Goal: Feedback & Contribution: Contribute content

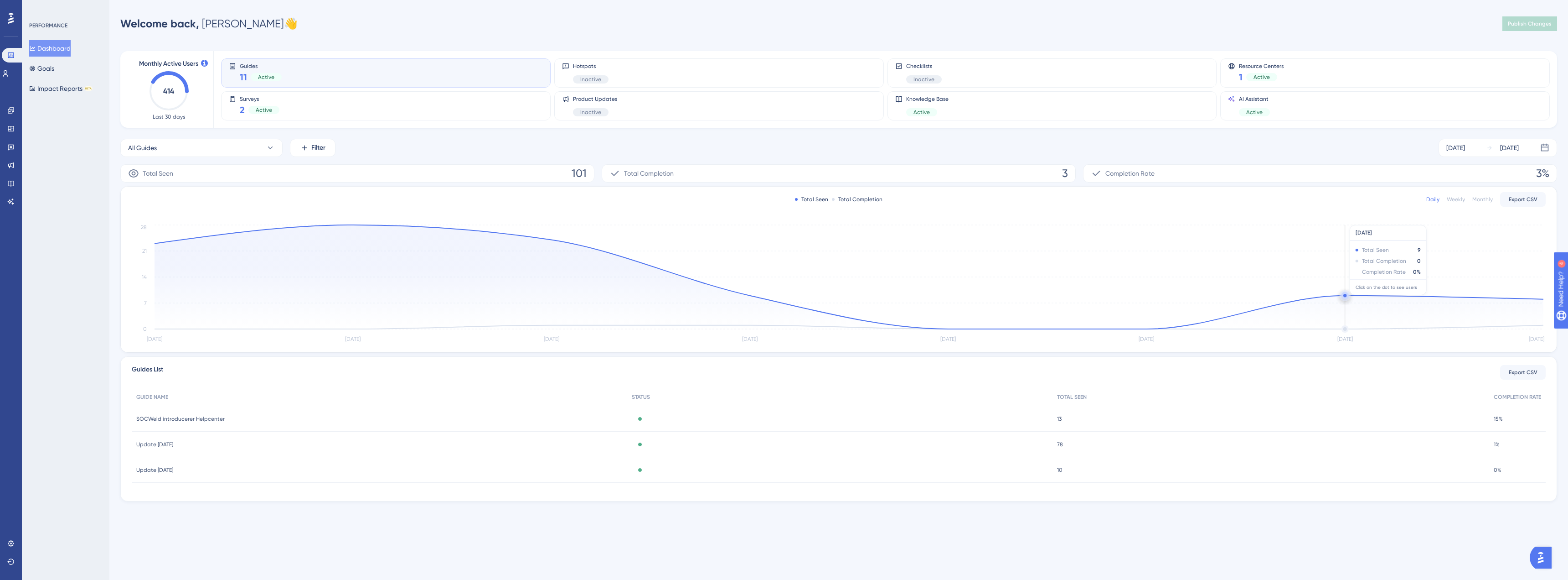
click at [1343, 291] on icon "Sep 30 Oct 1 Oct 2 Oct 3 Oct 4 Oct 5 Oct 6 Oct 7 0 7 14 21 28" at bounding box center [838, 283] width 1415 height 122
click at [1345, 296] on circle at bounding box center [1345, 296] width 4 height 4
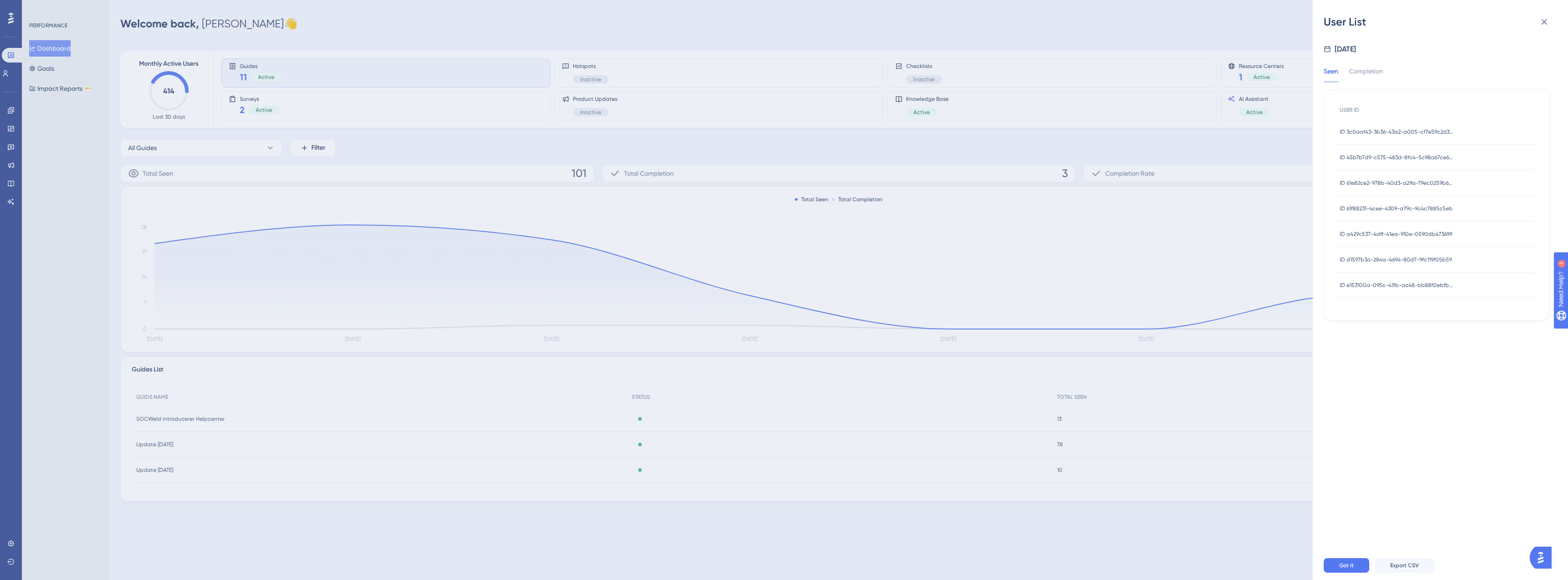
click at [1395, 127] on div "ID 3c0aaf43-3b36-43a2-a005-cf7e59c2d3ef ID 3c0aaf43-3b36-43a2-a005-cf7e59c2d3ef" at bounding box center [1397, 132] width 114 height 25
click at [1543, 18] on icon at bounding box center [1544, 22] width 11 height 11
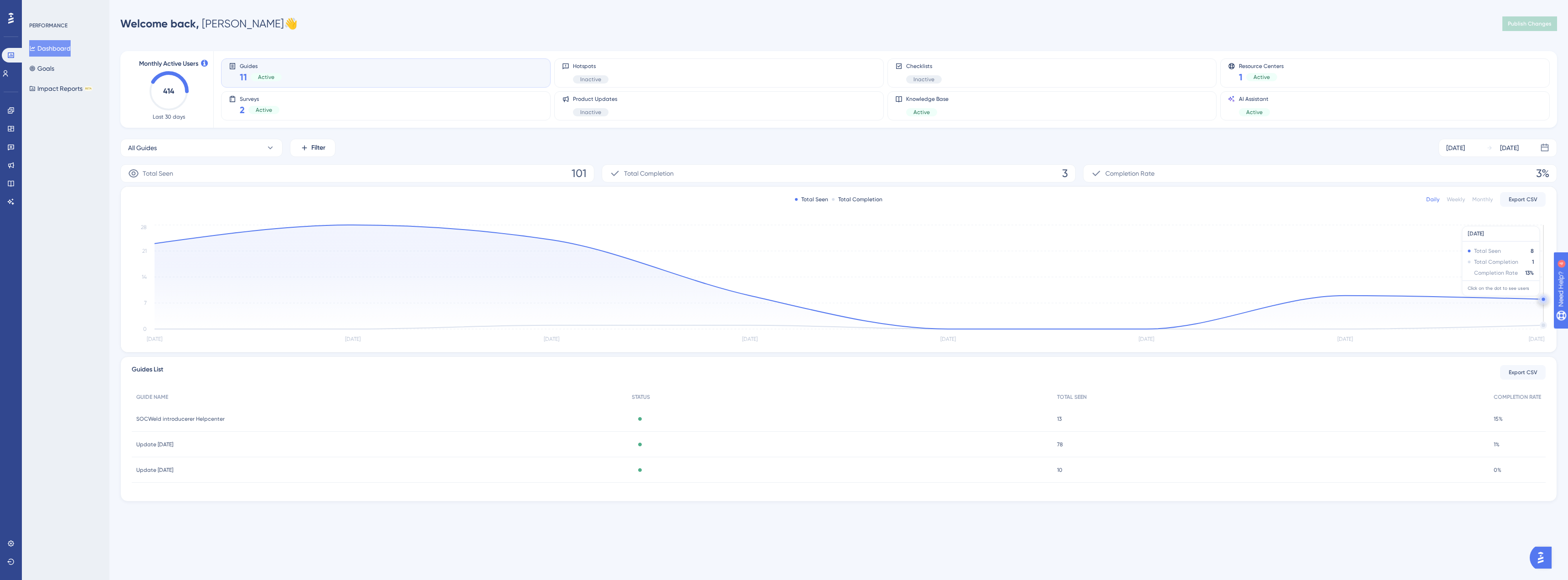
click at [1543, 301] on circle at bounding box center [1543, 299] width 7 height 7
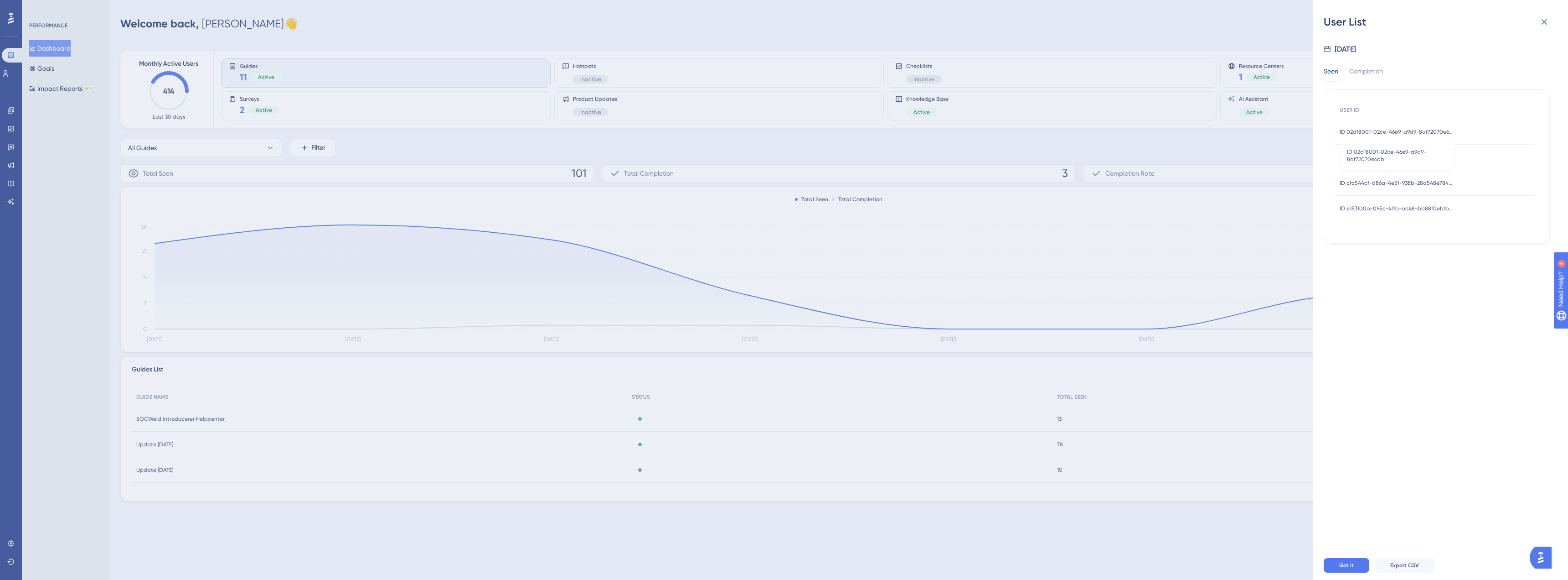
click at [1404, 135] on span "ID 02d18001-02ce-46e9-a9d9-8af72070e6db" at bounding box center [1397, 132] width 114 height 7
drag, startPoint x: 1384, startPoint y: 83, endPoint x: 1393, endPoint y: 90, distance: 11.4
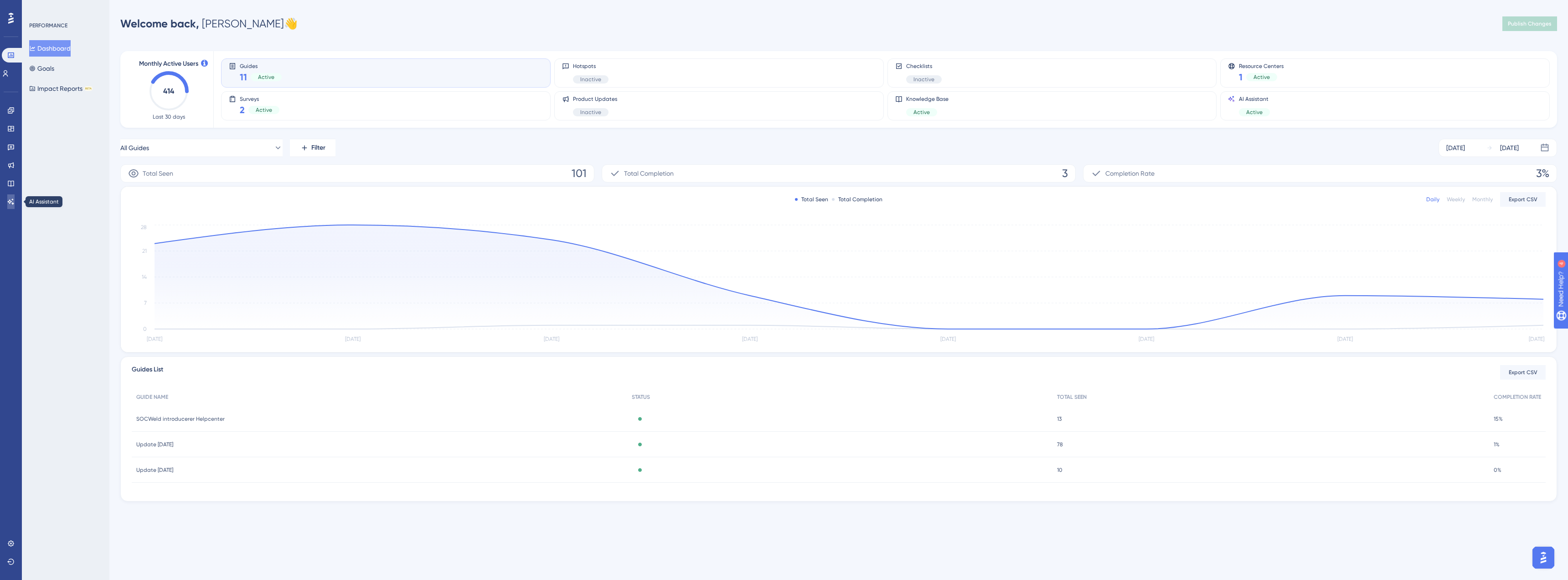
click at [13, 199] on icon at bounding box center [11, 202] width 7 height 7
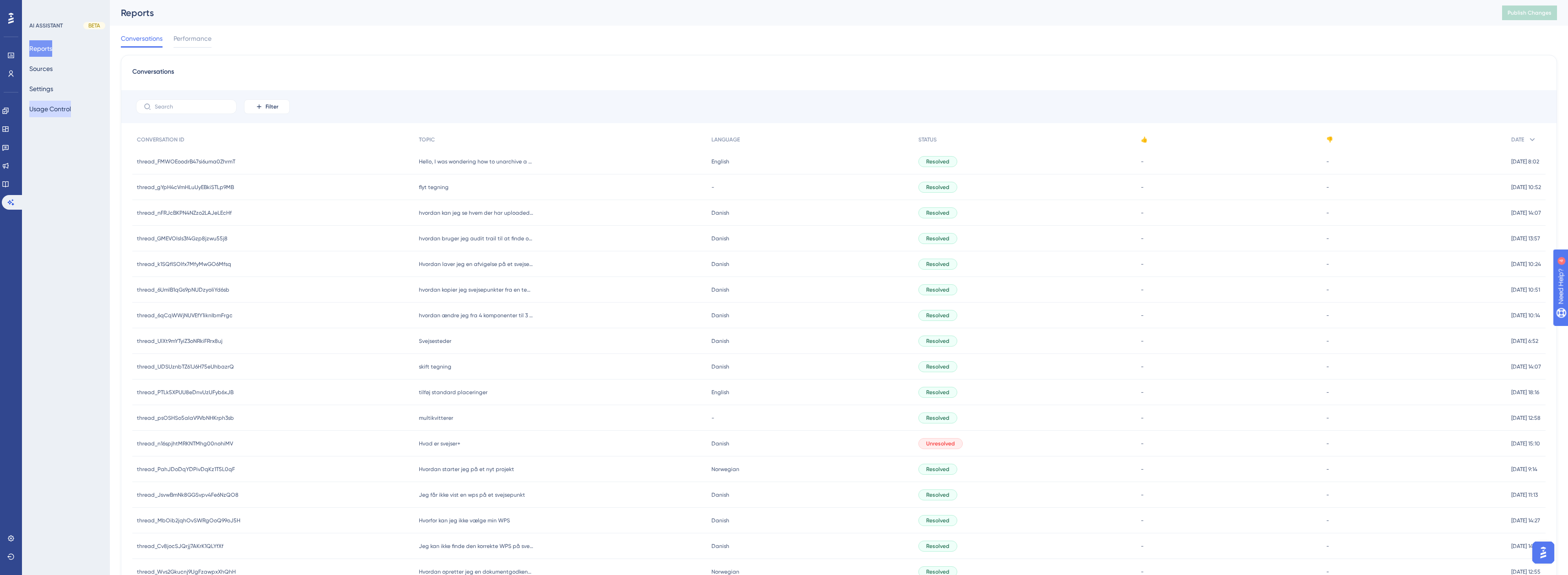
click at [70, 116] on button "Usage Control" at bounding box center [49, 108] width 41 height 17
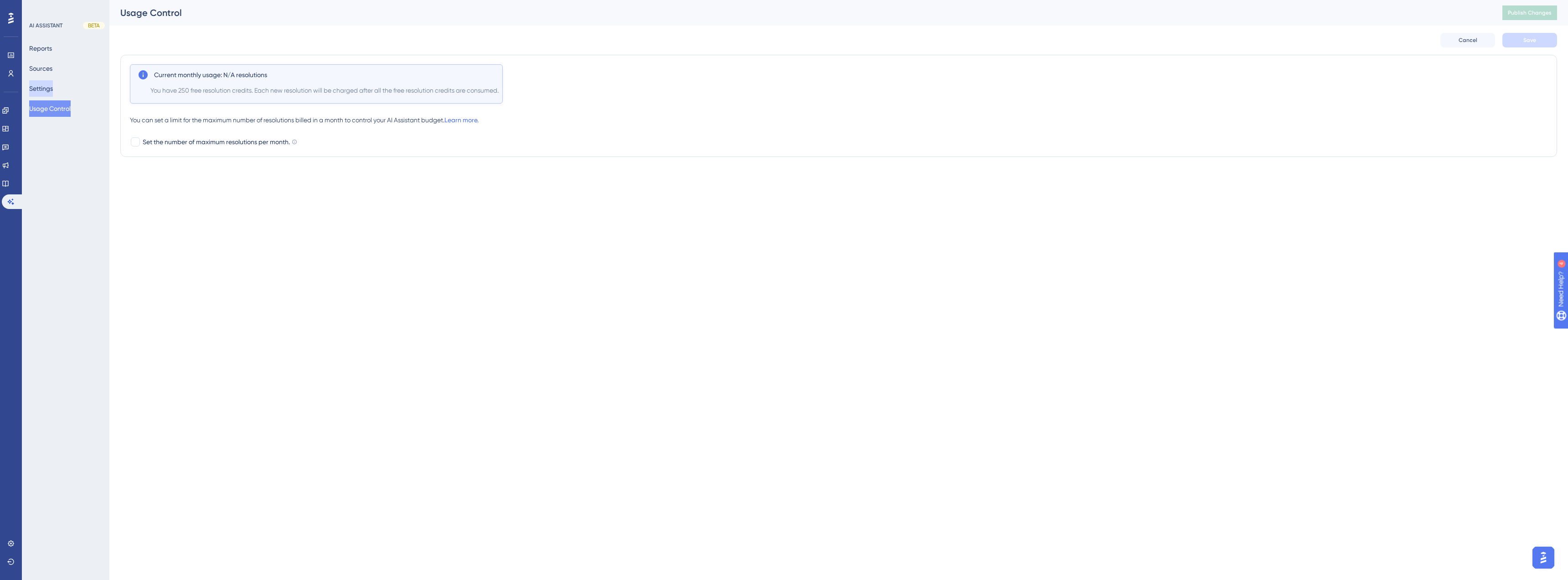
click at [46, 96] on button "Settings" at bounding box center [40, 89] width 24 height 17
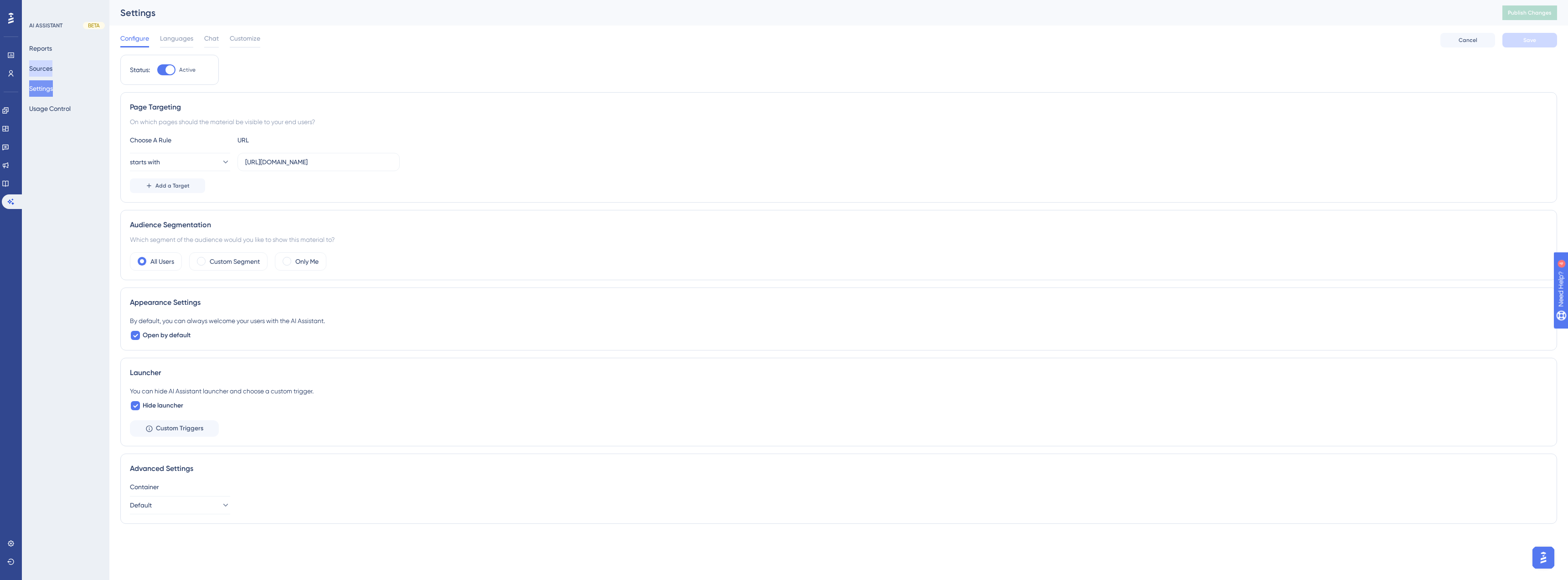
click at [53, 74] on button "Sources" at bounding box center [40, 68] width 24 height 17
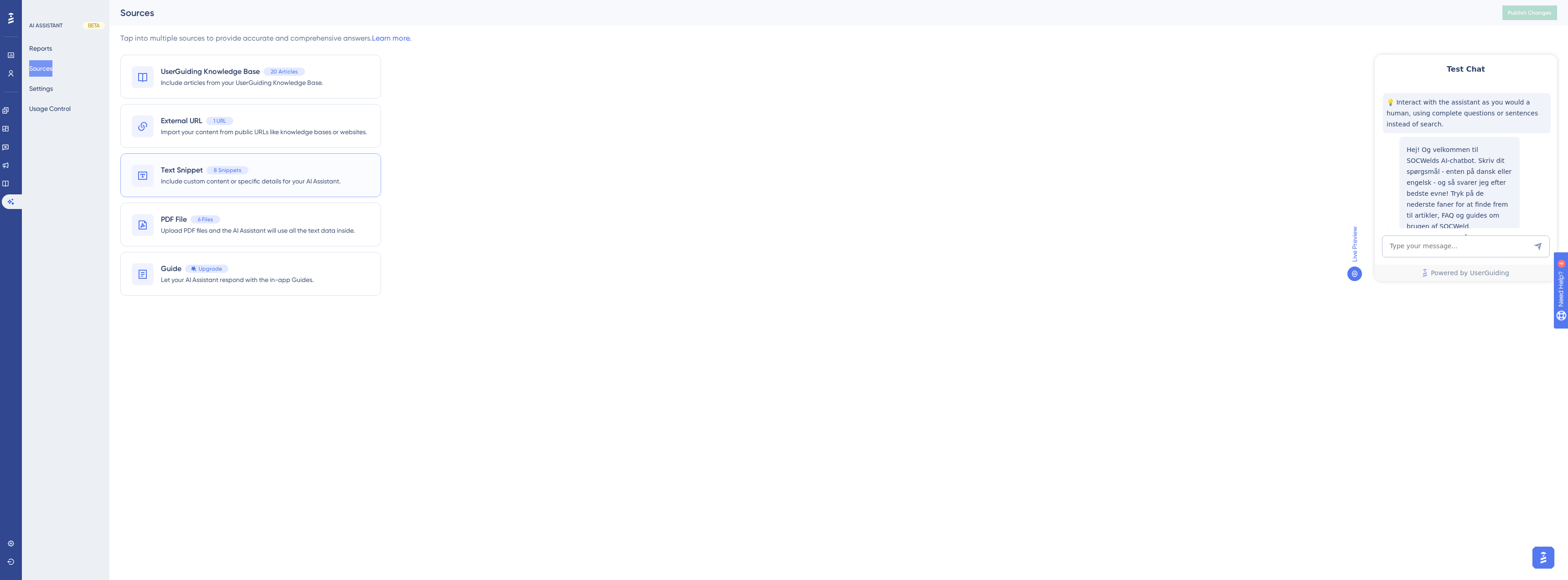
click at [243, 183] on span "Include custom content or specific details for your AI Assistant." at bounding box center [251, 181] width 180 height 11
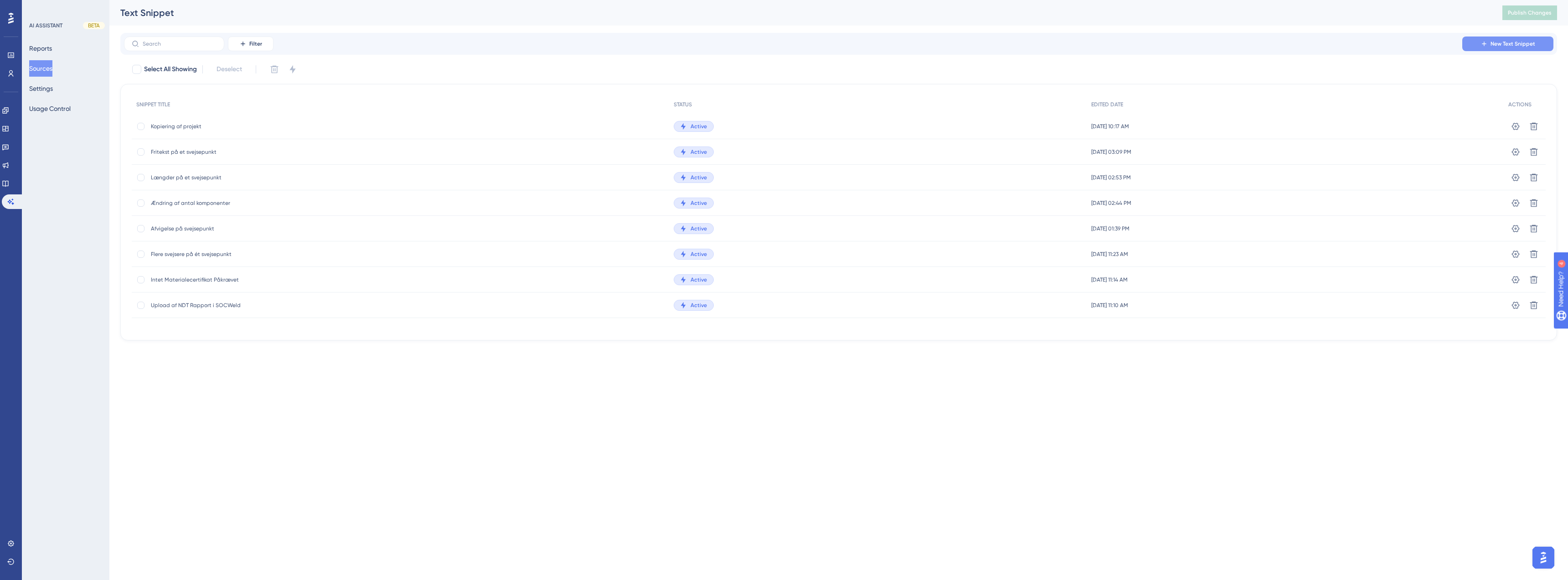
click at [1504, 46] on span "New Text Snippet" at bounding box center [1513, 44] width 45 height 7
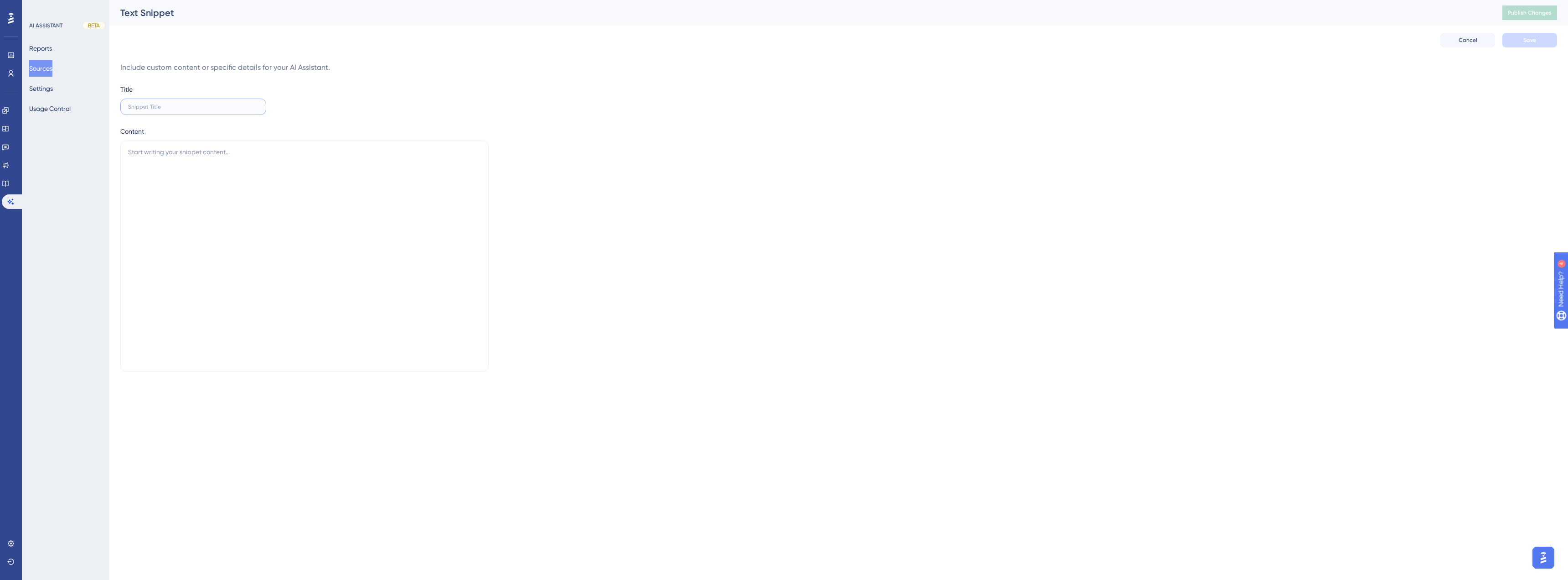
click at [210, 107] on input "text" at bounding box center [193, 106] width 131 height 6
click at [204, 164] on textarea at bounding box center [304, 255] width 368 height 231
paste textarea "Sådan finder du arkiverede svejsepunkter For at finde de svejsepunkter, du har …"
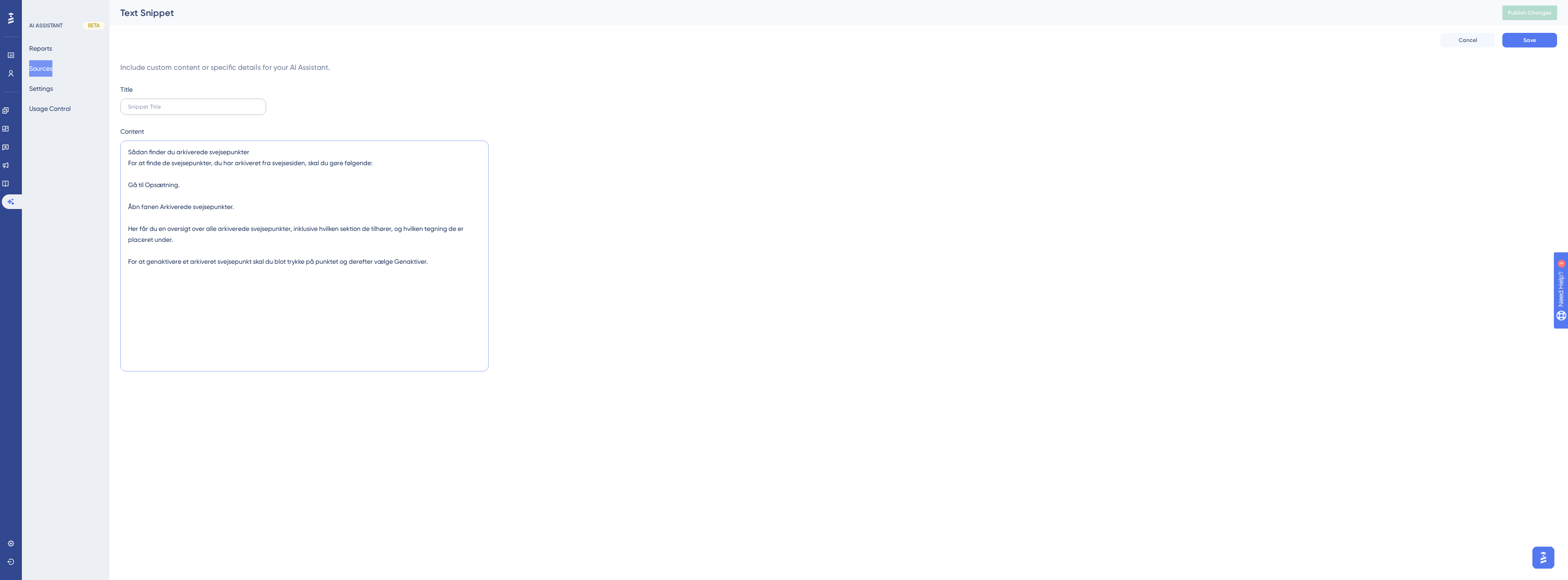
type textarea "Sådan finder du arkiverede svejsepunkter For at finde de svejsepunkter, du har …"
click at [161, 103] on label at bounding box center [193, 106] width 146 height 17
click at [161, 104] on input "text" at bounding box center [193, 106] width 131 height 6
type input "Arkiverede svejsepunkter"
click at [125, 204] on textarea "Sådan finder du arkiverede svejsepunkter For at finde de svejsepunkter, du har …" at bounding box center [304, 255] width 368 height 231
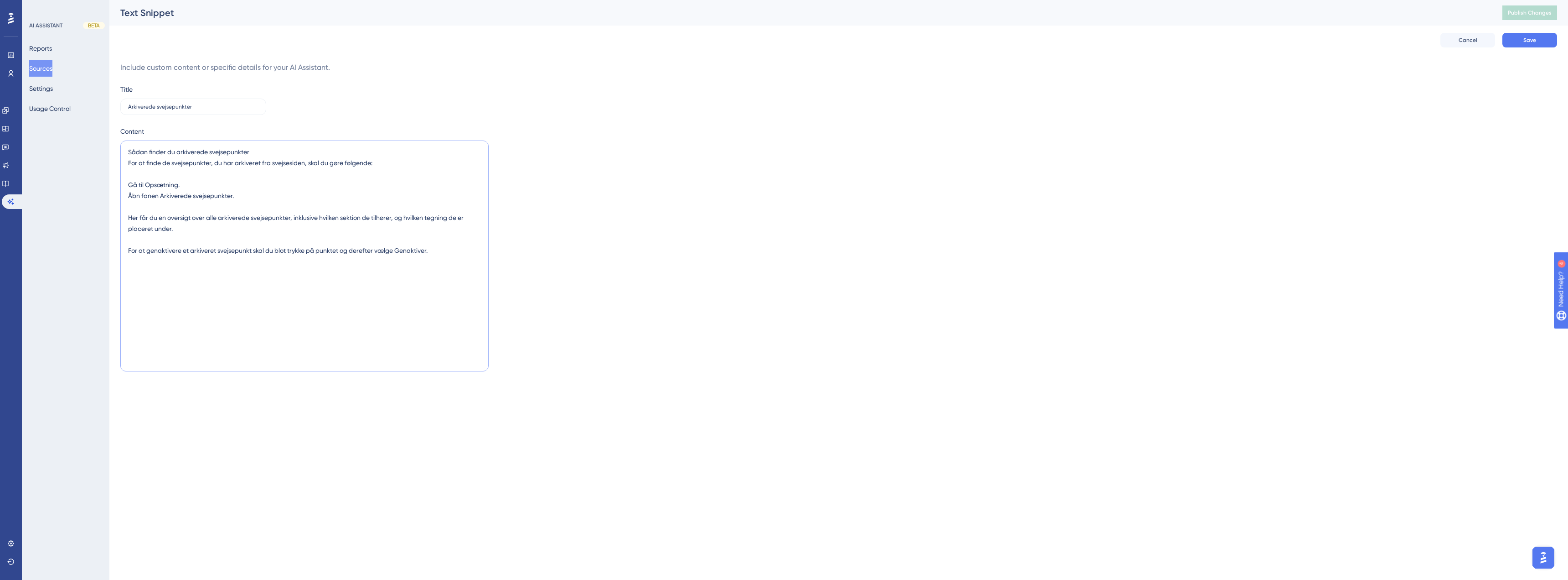
type textarea "Sådan finder du arkiverede svejsepunkter For at finde de svejsepunkter, du har …"
click at [1521, 48] on div "Cancel Save" at bounding box center [838, 39] width 1437 height 29
click at [1522, 47] on button "Save" at bounding box center [1530, 39] width 54 height 15
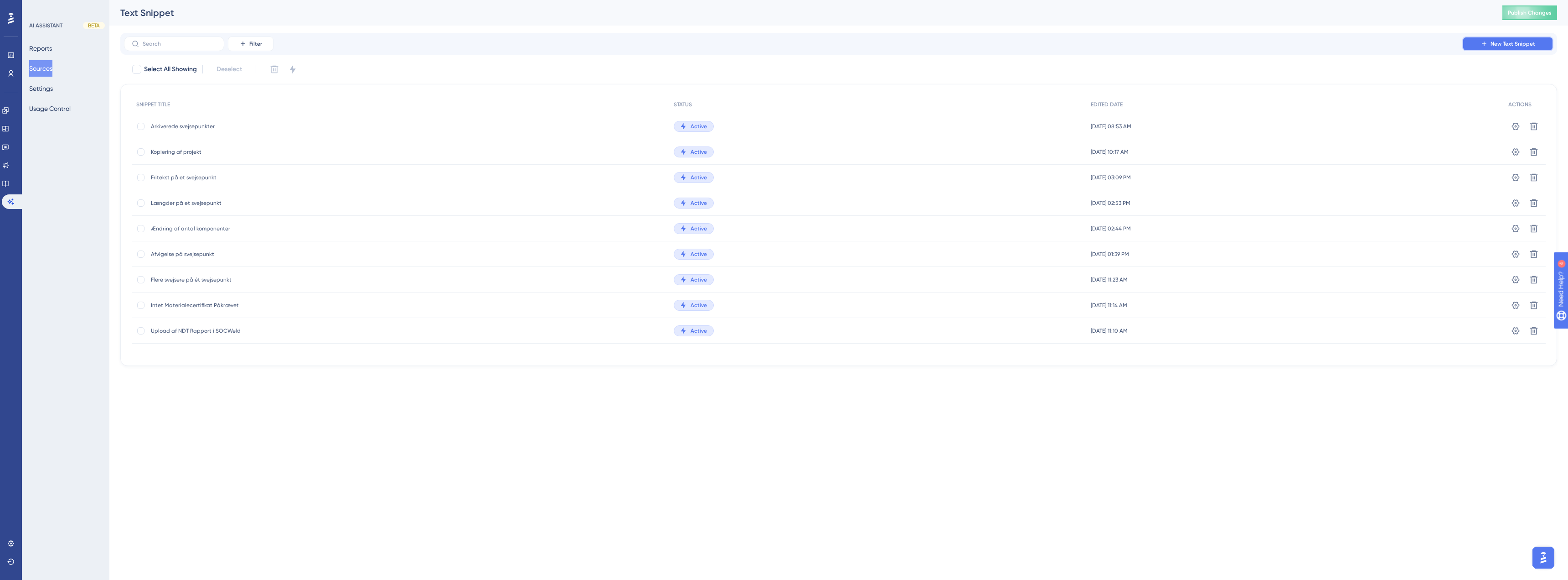
click at [1501, 40] on span "New Text Snippet" at bounding box center [1513, 44] width 45 height 7
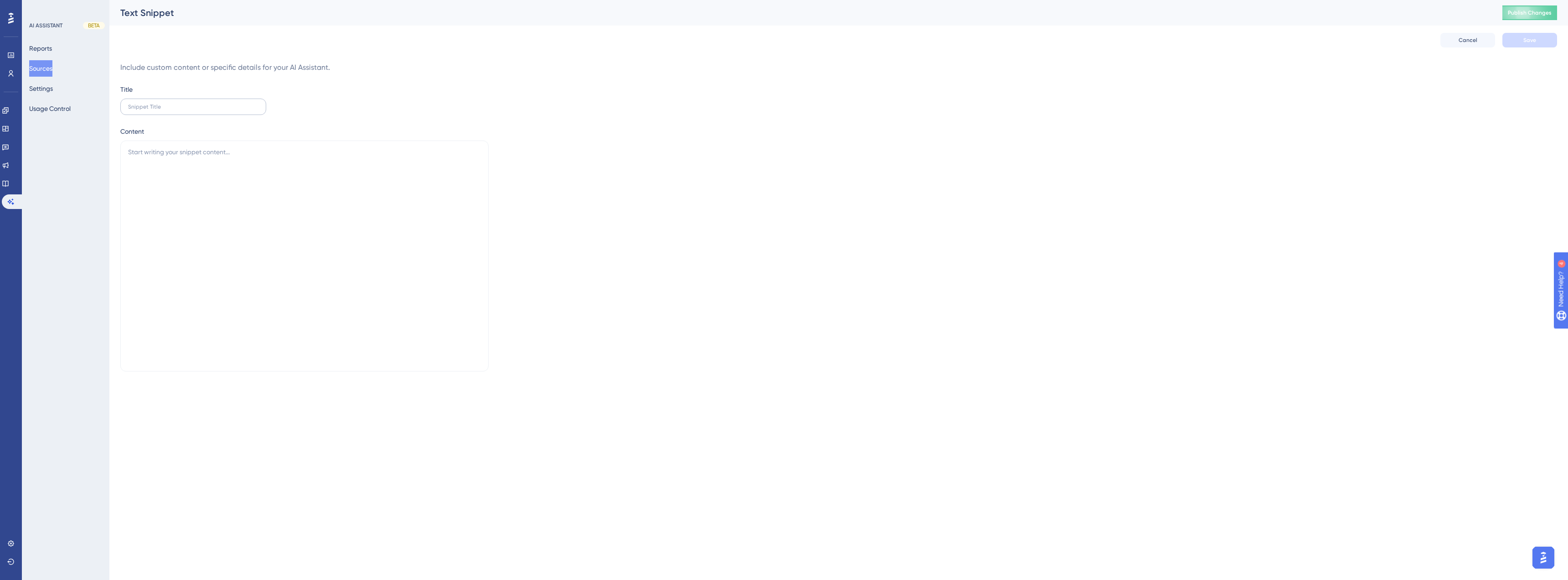
click at [216, 100] on label at bounding box center [193, 106] width 146 height 17
click at [216, 104] on input "text" at bounding box center [193, 106] width 131 height 6
type input "Brug af SOCWeld på mobilen"
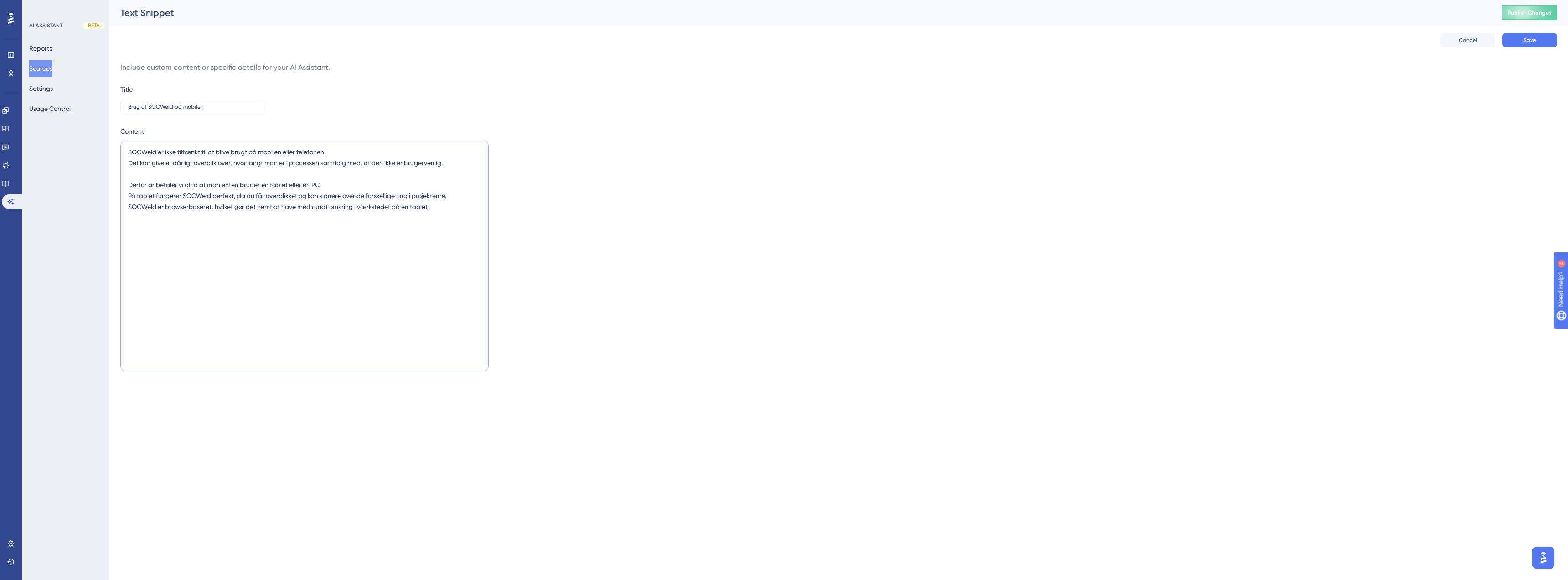
click at [384, 236] on textarea "SOCWeld er ikke tiltænkt til at blive brugt på mobilen eller telefonen. Det kan…" at bounding box center [304, 255] width 368 height 231
paste textarea "Brug af SOCWeld på forskellige enheder SOCWeld er ikke designet til brug på mob…"
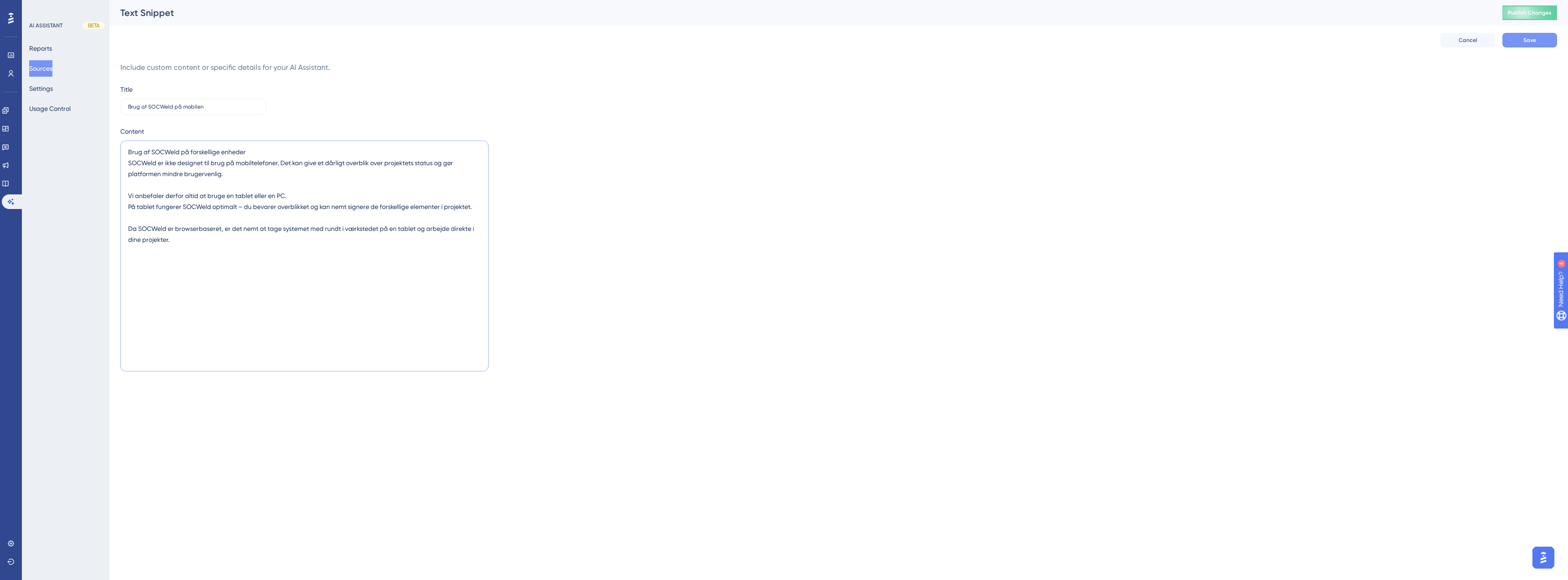
type textarea "Brug af SOCWeld på forskellige enheder SOCWeld er ikke designet til brug på mob…"
click at [1525, 41] on span "Save" at bounding box center [1530, 40] width 13 height 7
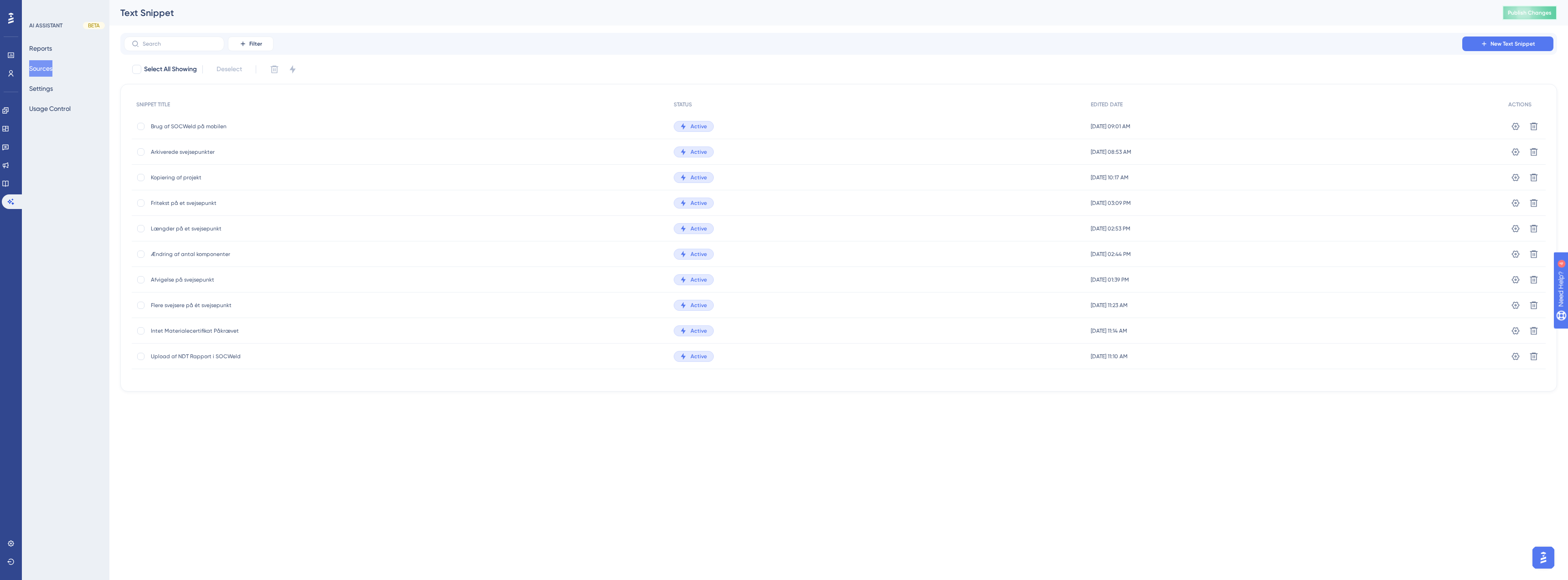
click at [1529, 15] on span "Publish Changes" at bounding box center [1530, 12] width 44 height 7
click at [35, 58] on div "Reports Sources Settings Usage Control" at bounding box center [66, 78] width 74 height 76
click at [41, 65] on button "Sources" at bounding box center [40, 68] width 24 height 17
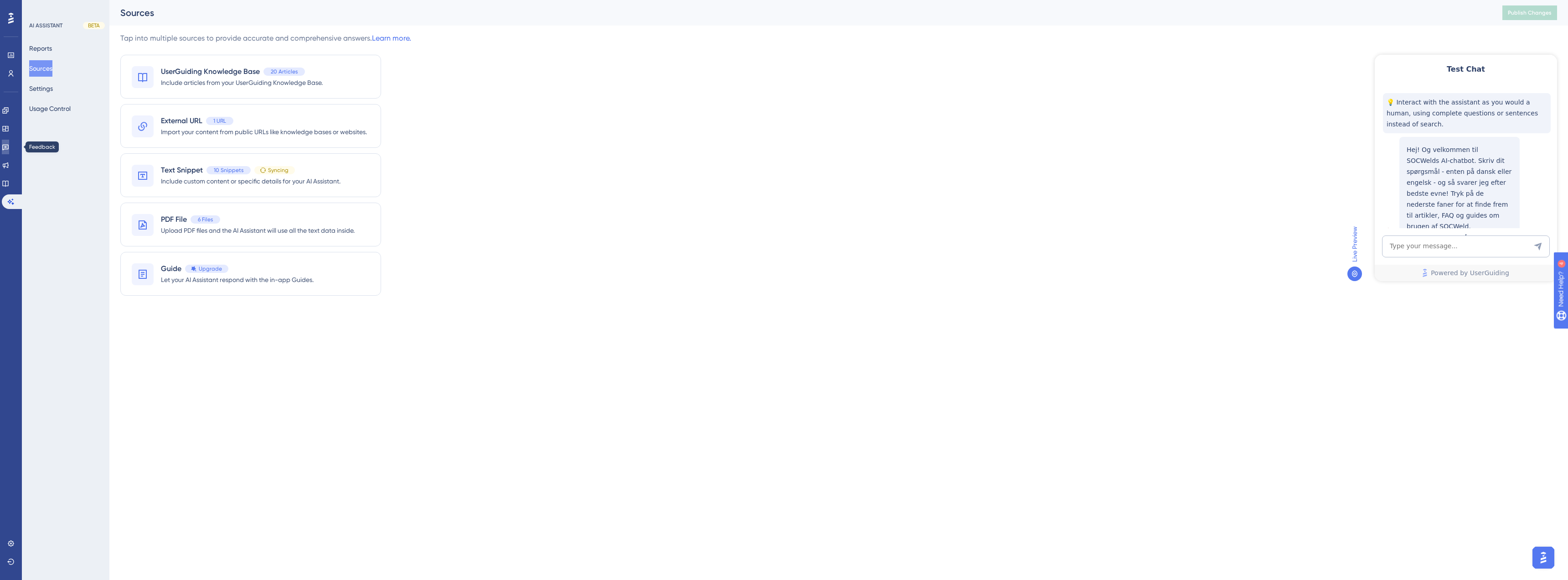
click at [9, 145] on icon at bounding box center [5, 147] width 6 height 6
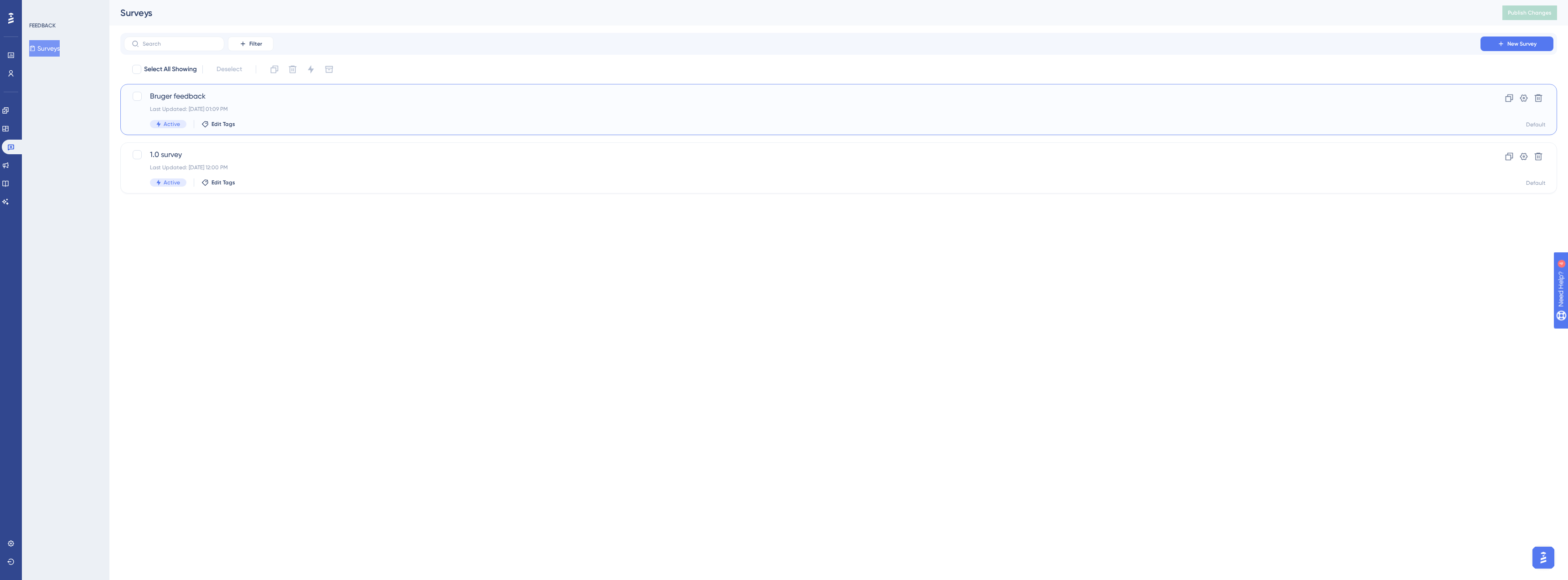
click at [247, 110] on div "Last Updated: Jun 27 2025, 01:09 PM" at bounding box center [802, 109] width 1305 height 7
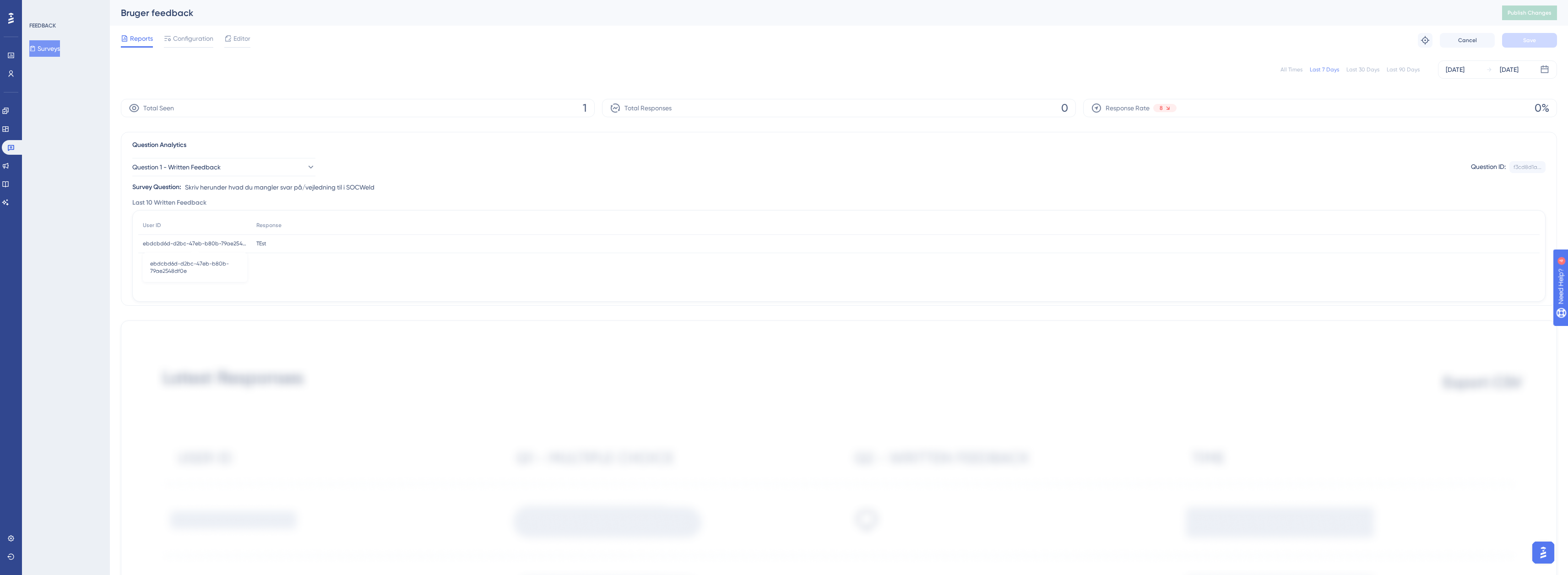
click at [230, 246] on span "ebdcbd6d-d2bc-47eb-b80b-79ae2548df0e" at bounding box center [195, 243] width 105 height 7
click at [275, 245] on div "TEst TEst" at bounding box center [895, 243] width 1288 height 18
click at [248, 242] on div "ebdcbd6d-d2bc-47eb-b80b-79ae2548df0e ebdcbd6d-d2bc-47eb-b80b-79ae2548df0e" at bounding box center [195, 243] width 114 height 18
click at [240, 242] on span "ebdcbd6d-d2bc-47eb-b80b-79ae2548df0e" at bounding box center [195, 243] width 105 height 7
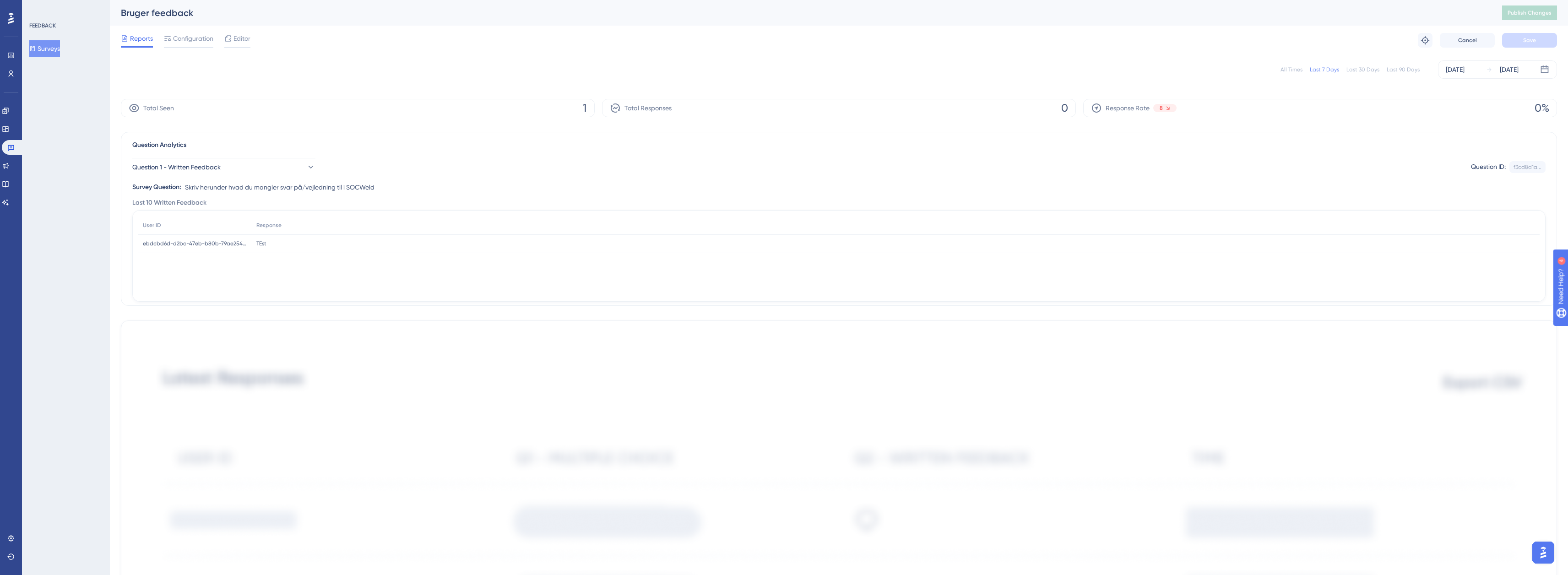
click at [263, 241] on span "TEst" at bounding box center [261, 243] width 10 height 7
click at [253, 171] on button "Question 1 - Written Feedback" at bounding box center [224, 166] width 183 height 18
click at [256, 171] on button "Question 1 - Written Feedback" at bounding box center [224, 166] width 183 height 18
click at [9, 130] on icon at bounding box center [5, 129] width 7 height 7
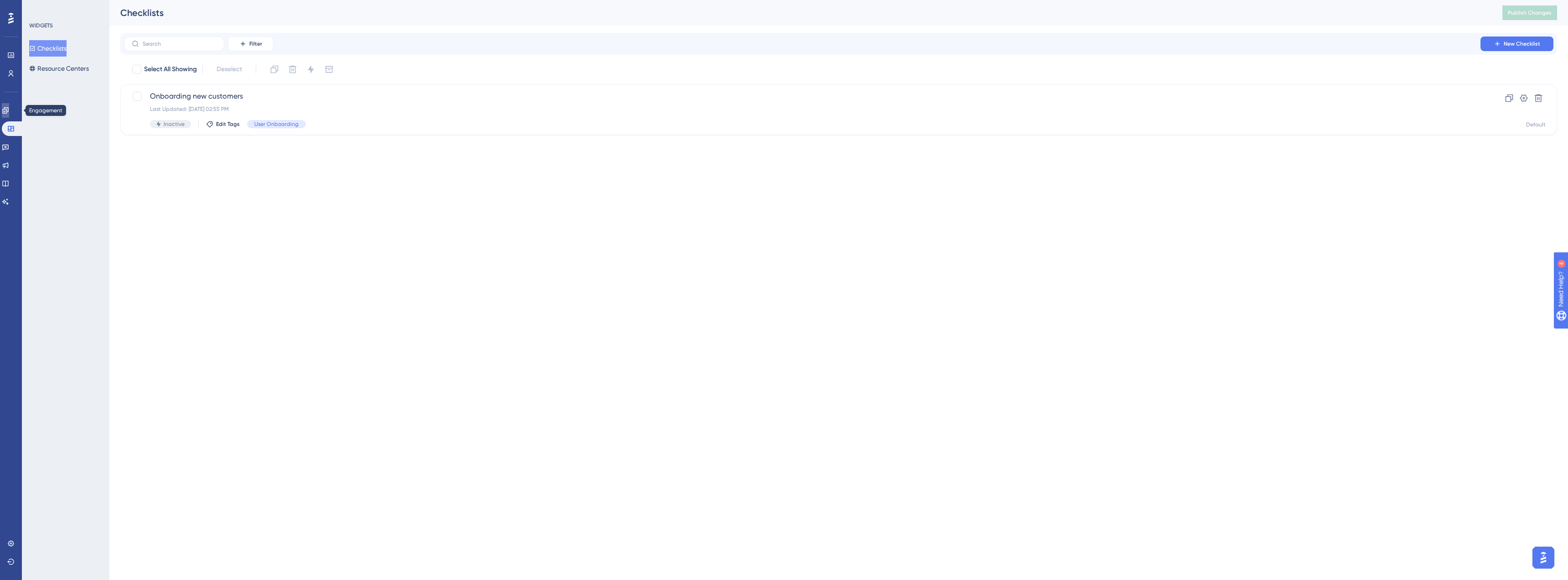
click at [8, 113] on icon at bounding box center [5, 110] width 6 height 6
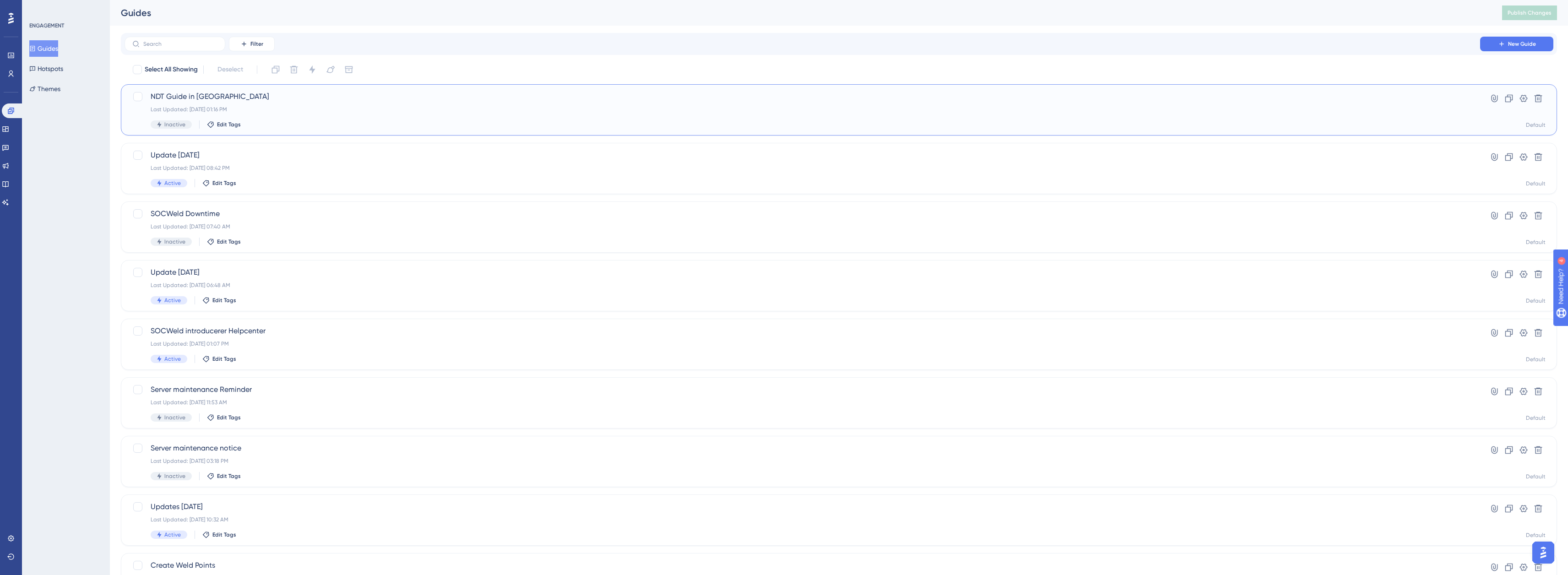
click at [217, 99] on span "NDT Guide in SOCWeld" at bounding box center [802, 96] width 1303 height 11
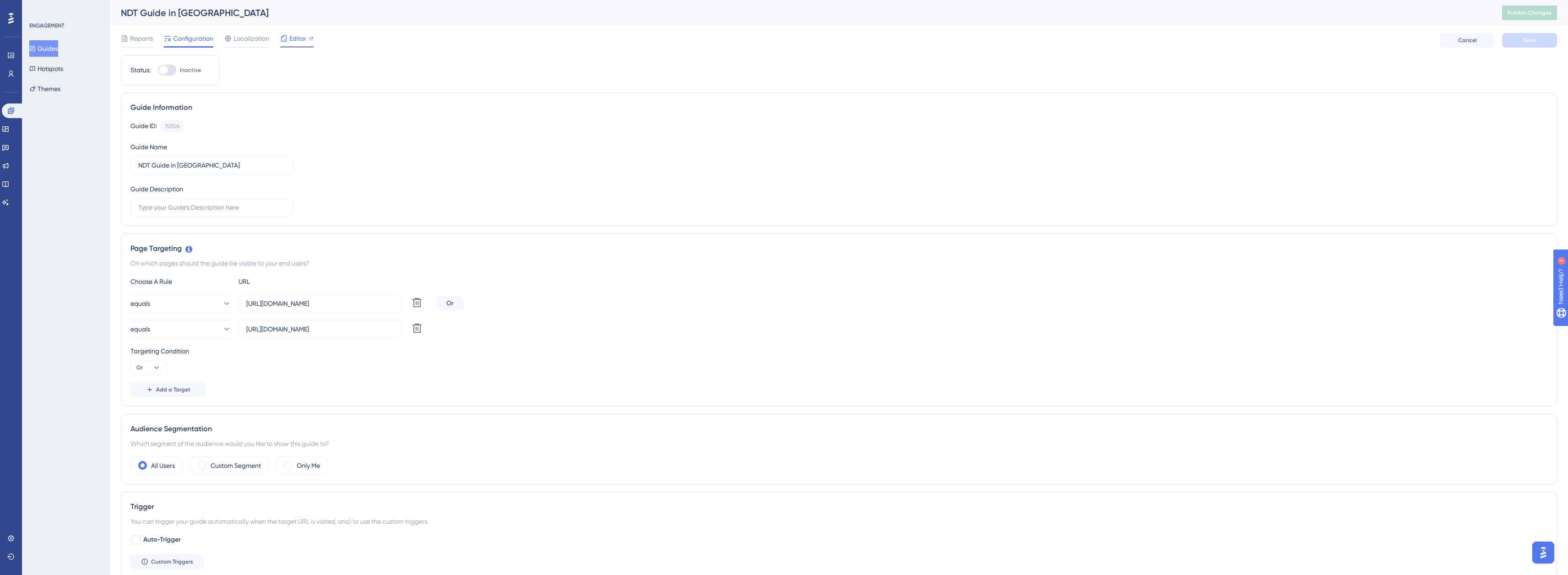
click at [300, 47] on div at bounding box center [297, 48] width 33 height 2
click at [292, 45] on div "Editor" at bounding box center [297, 40] width 33 height 15
